Goal: Information Seeking & Learning: Understand process/instructions

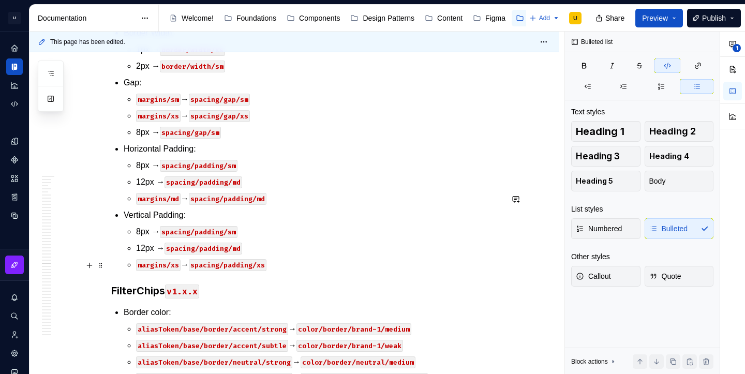
scroll to position [28947, 0]
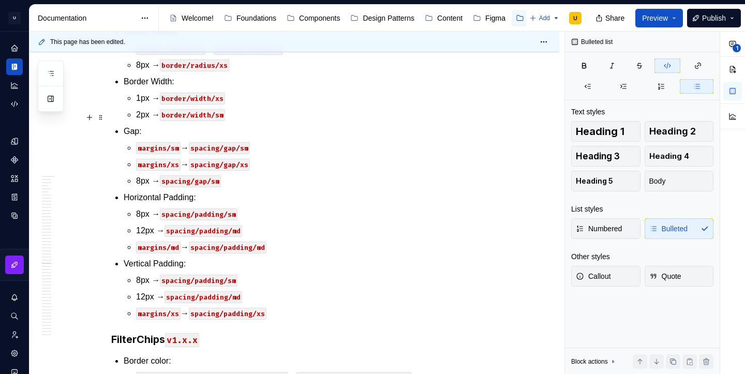
type textarea "*"
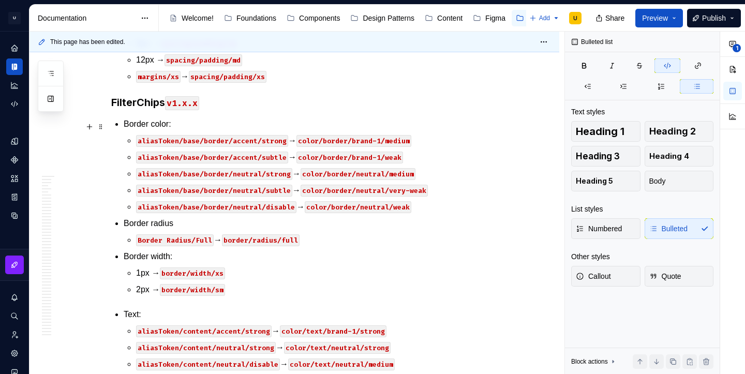
scroll to position [29202, 0]
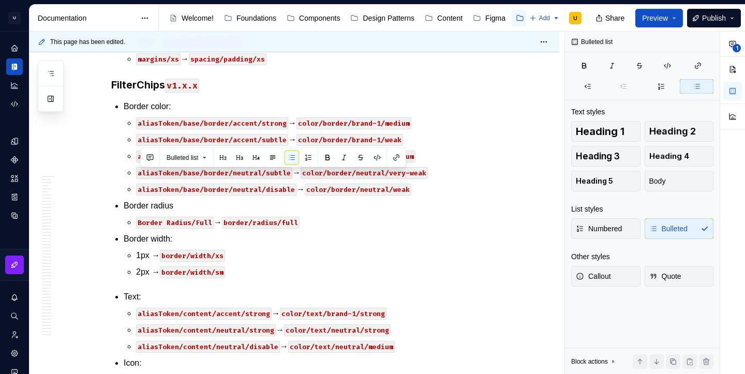
copy p "aliasToken/content/accent/very-subtle → color/text/brand-1/very-weak"
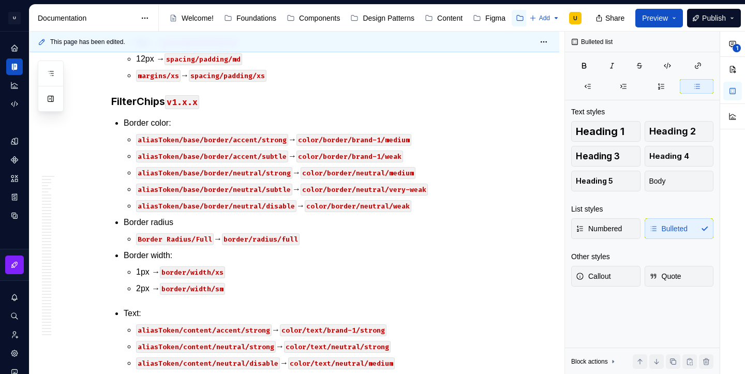
paste div
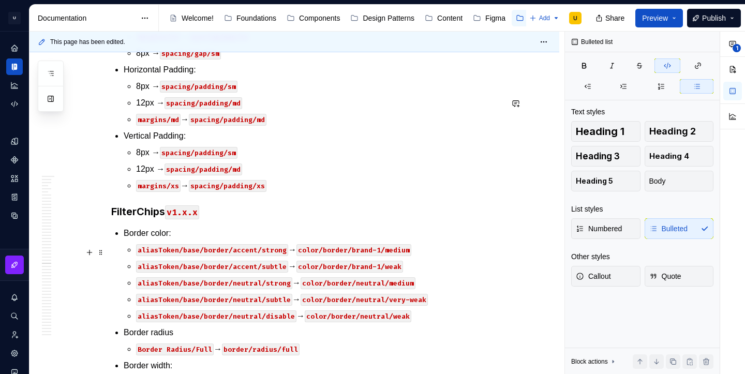
scroll to position [29094, 0]
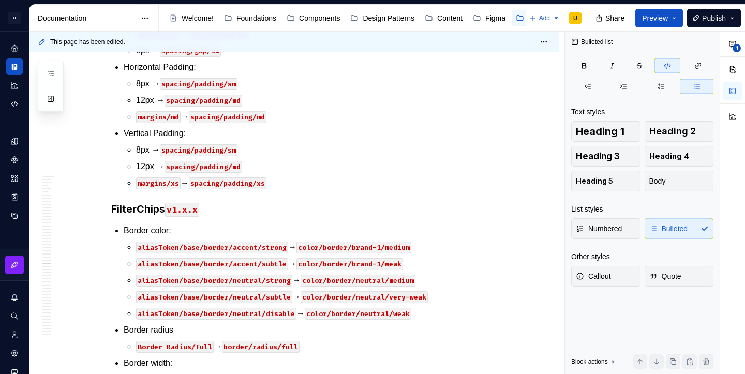
type textarea "*"
